Goal: Task Accomplishment & Management: Complete application form

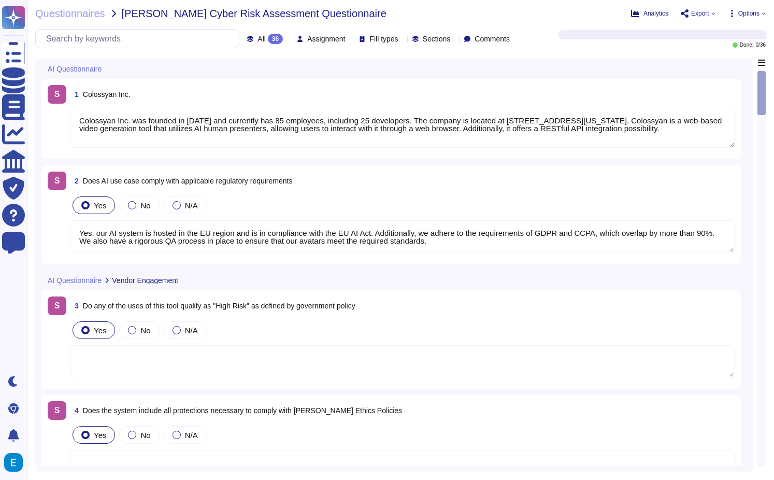
type textarea "Colossyan Inc. was founded in [DATE] and currently has 85 employees, including …"
type textarea "Yes, our AI system is hosted in the EU region and is in compliance with the EU …"
type textarea "Monitoring system participates at the data curation and preparation time to ens…"
type textarea "Prompt-injection attacks are not applicable in respect of our generative AI mod…"
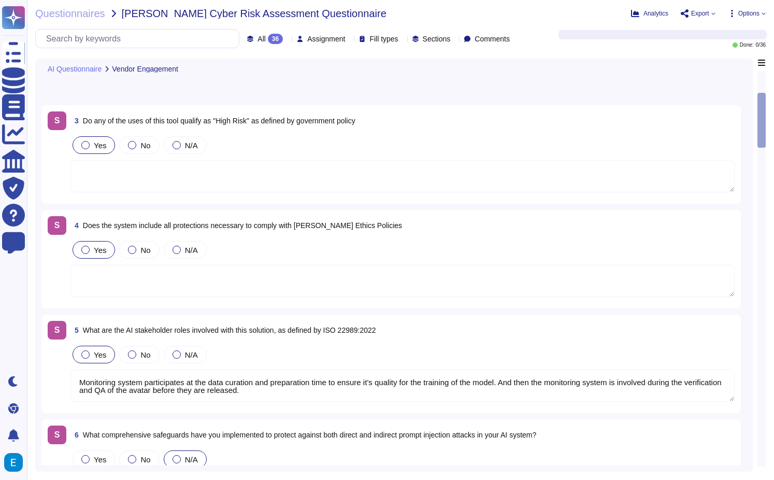
type textarea "Our AI system processes the following types of data: 1. Personally Identifiable…"
type textarea "Artifacts that usually are uploaded: Media files (to be embedded in the created…"
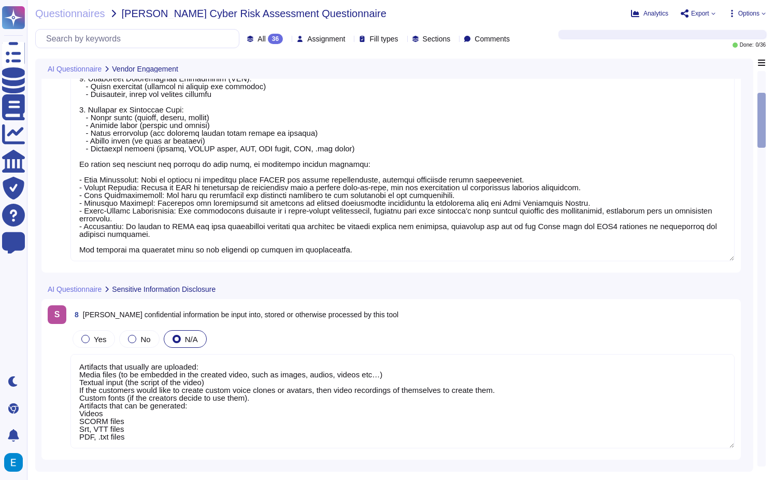
scroll to position [770, 0]
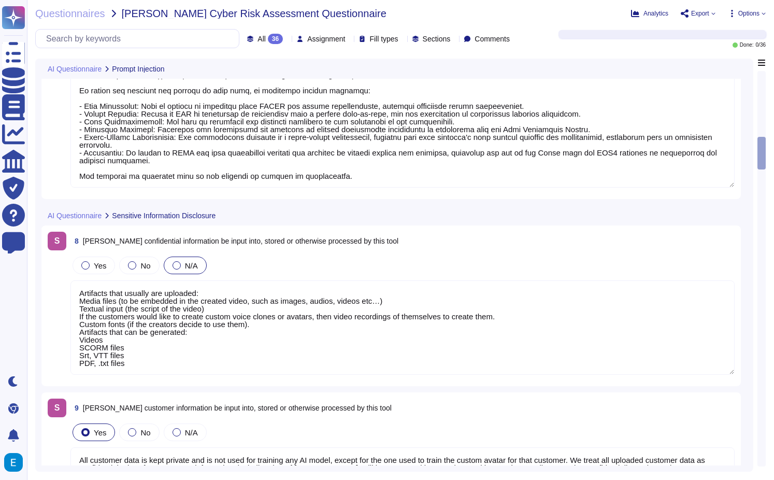
type textarea "All customer data is kept private and is not used for training any AI model, ex…"
type textarea "Yes, all customer data, including AI data, is encrypted at rest using AES-256 e…"
type textarea "To prevent unauthorized access to the AI model, we have implemented several sec…"
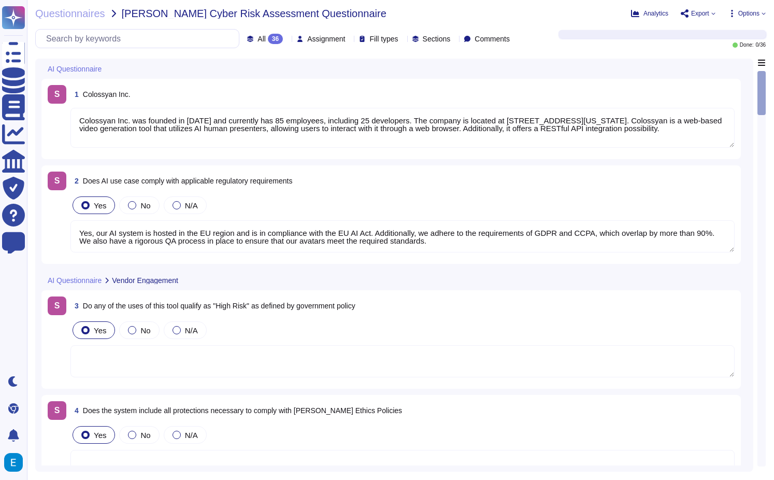
type textarea "Colossyan Inc. was founded in [DATE] and currently has 85 employees, including …"
type textarea "Yes, our AI system is hosted in the EU region and is in compliance with the EU …"
type textarea "Monitoring system participates at the data curation and preparation time to ens…"
type textarea "Prompt-injection attacks are not applicable in respect of our generative AI mod…"
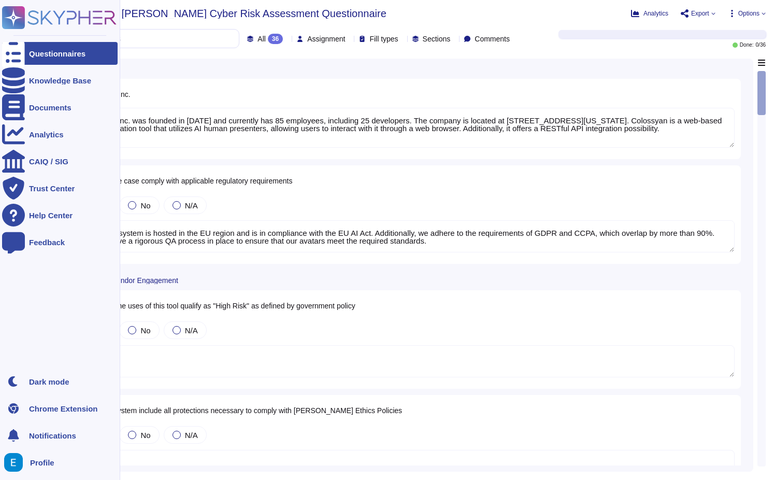
click at [52, 56] on div "Questionnaires" at bounding box center [57, 54] width 56 height 8
